Goal: Find specific page/section: Find specific page/section

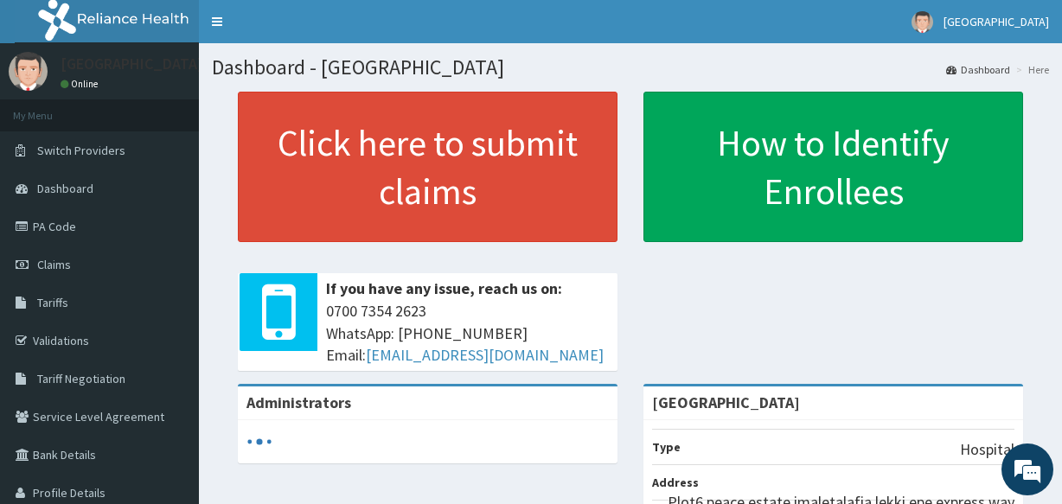
click at [61, 337] on link "Validations" at bounding box center [99, 341] width 199 height 38
click at [51, 333] on link "Validations" at bounding box center [99, 341] width 199 height 38
